Goal: Find specific page/section: Find specific page/section

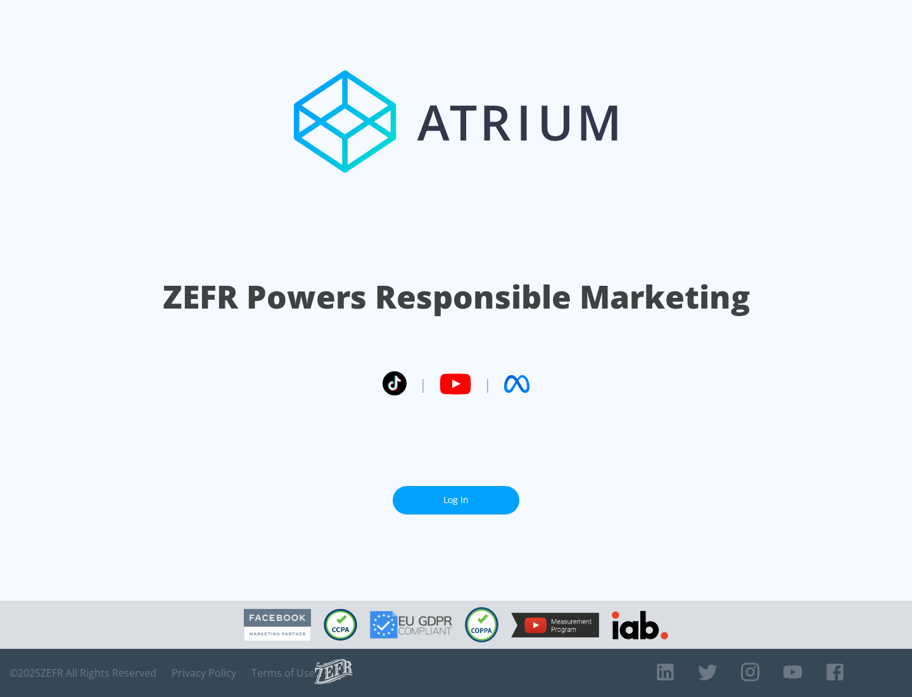
click at [456, 495] on link "Log In" at bounding box center [456, 500] width 127 height 29
